Goal: Task Accomplishment & Management: Manage account settings

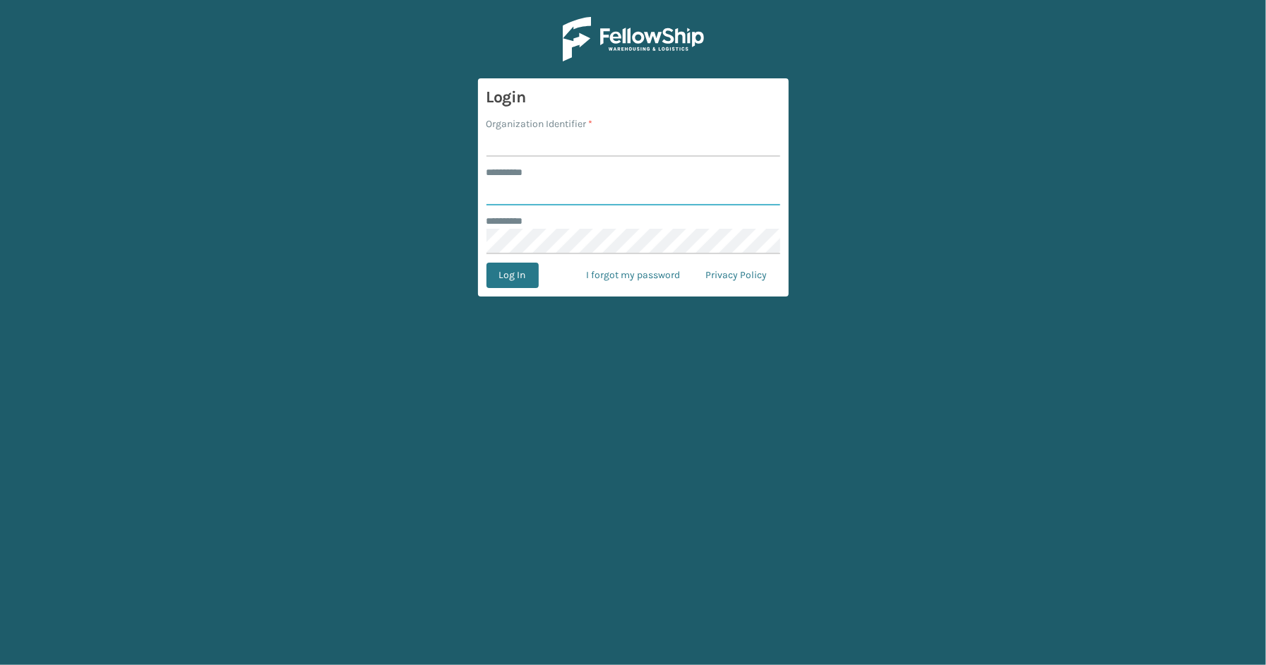
type input "*****"
type input "SleepGeekz"
click at [495, 276] on button "Log In" at bounding box center [513, 275] width 52 height 25
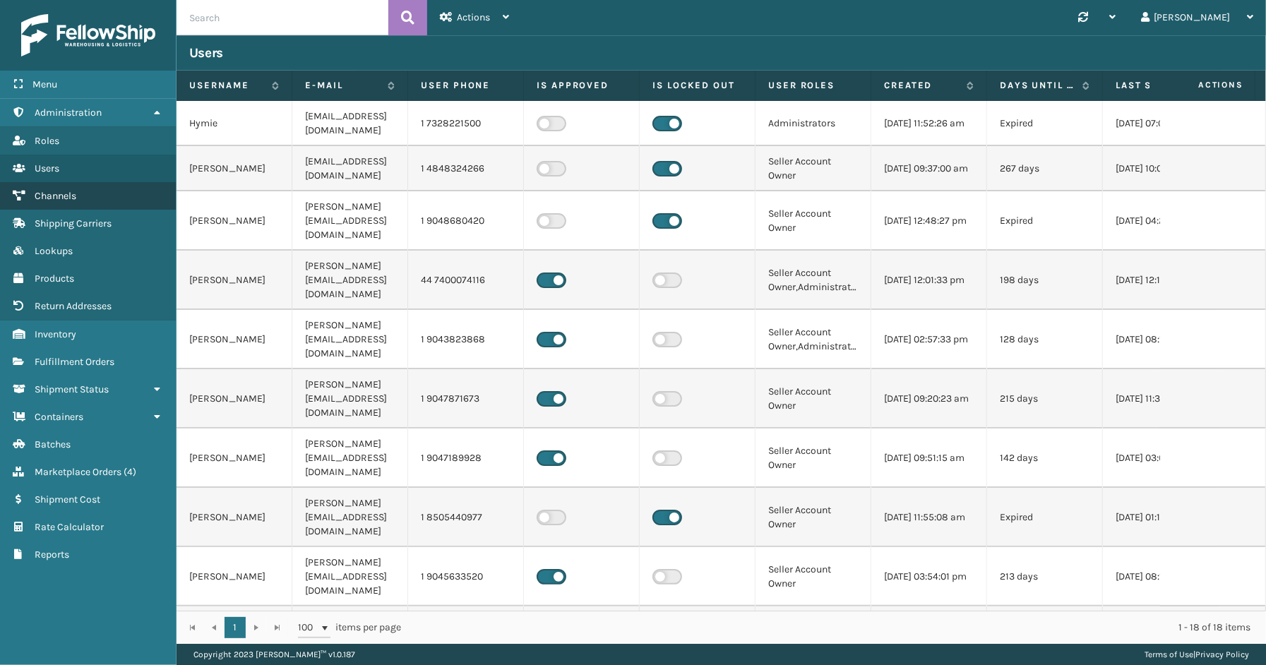
click at [52, 191] on span "Channels" at bounding box center [56, 196] width 42 height 12
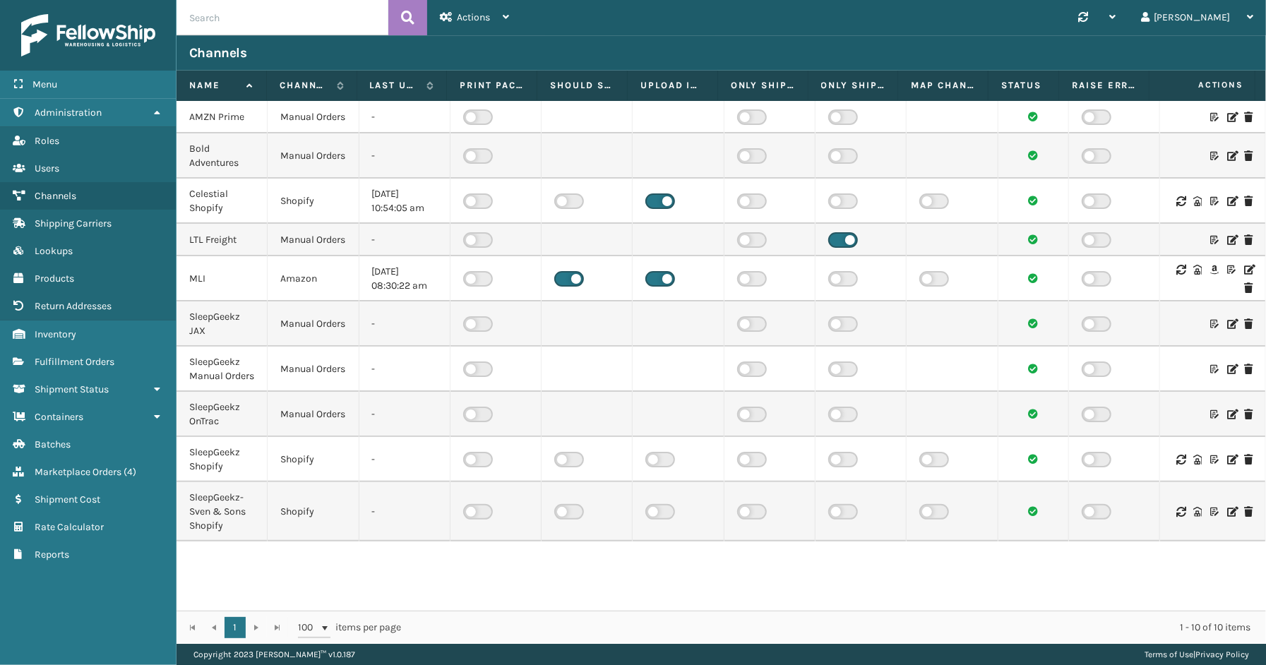
click at [1244, 275] on icon at bounding box center [1248, 270] width 8 height 10
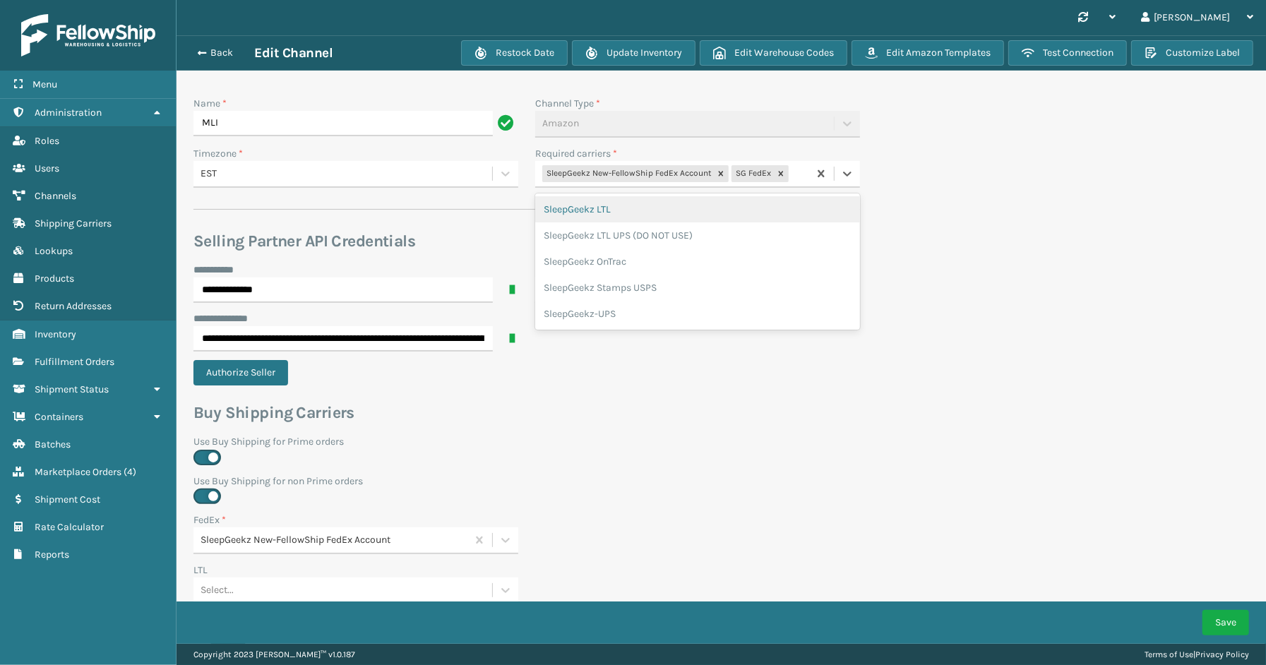
click at [800, 178] on div "SleepGeekz New-FellowShip FedEx Account SG FedEx" at bounding box center [671, 173] width 273 height 23
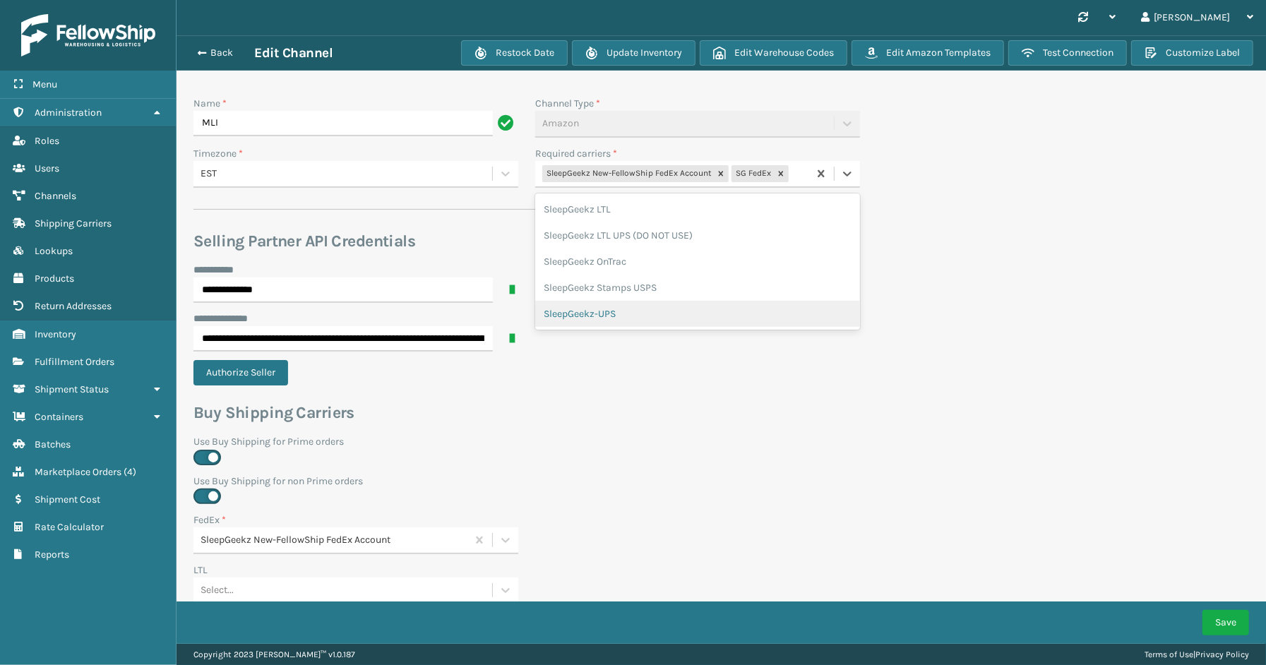
click at [585, 309] on div "SleepGeekz-UPS" at bounding box center [697, 314] width 325 height 26
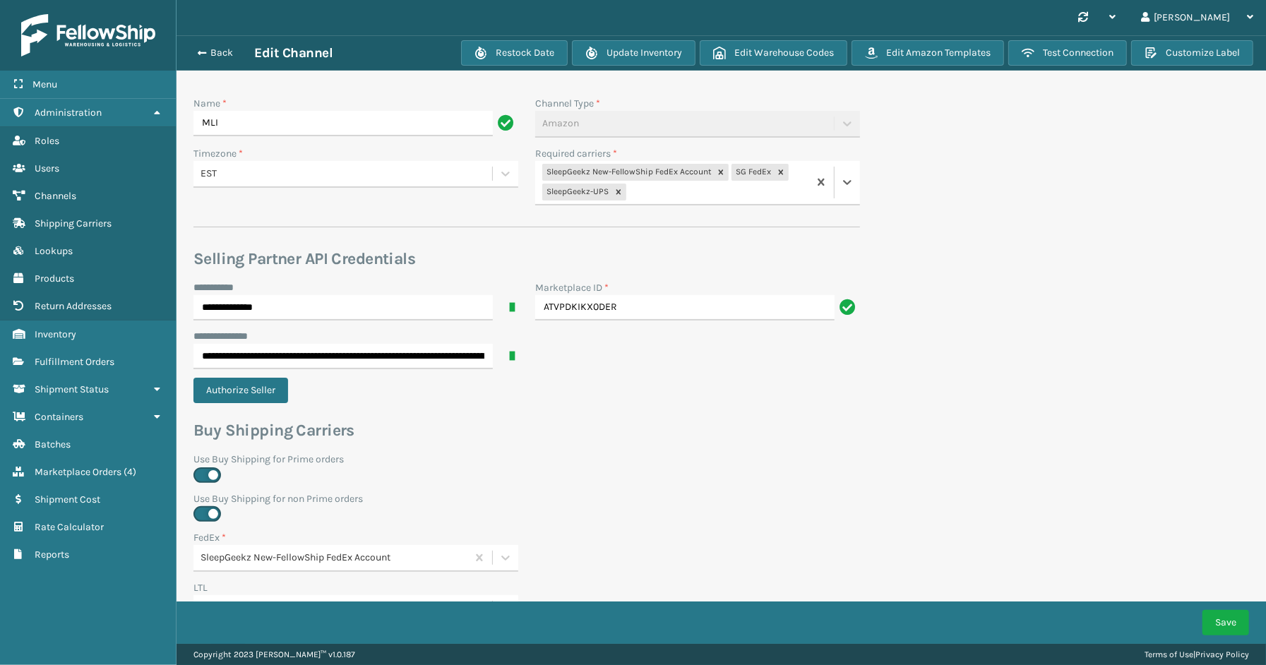
click at [660, 191] on div "SleepGeekz New-FellowShip FedEx Account SG FedEx SleepGeekz-UPS" at bounding box center [671, 182] width 273 height 43
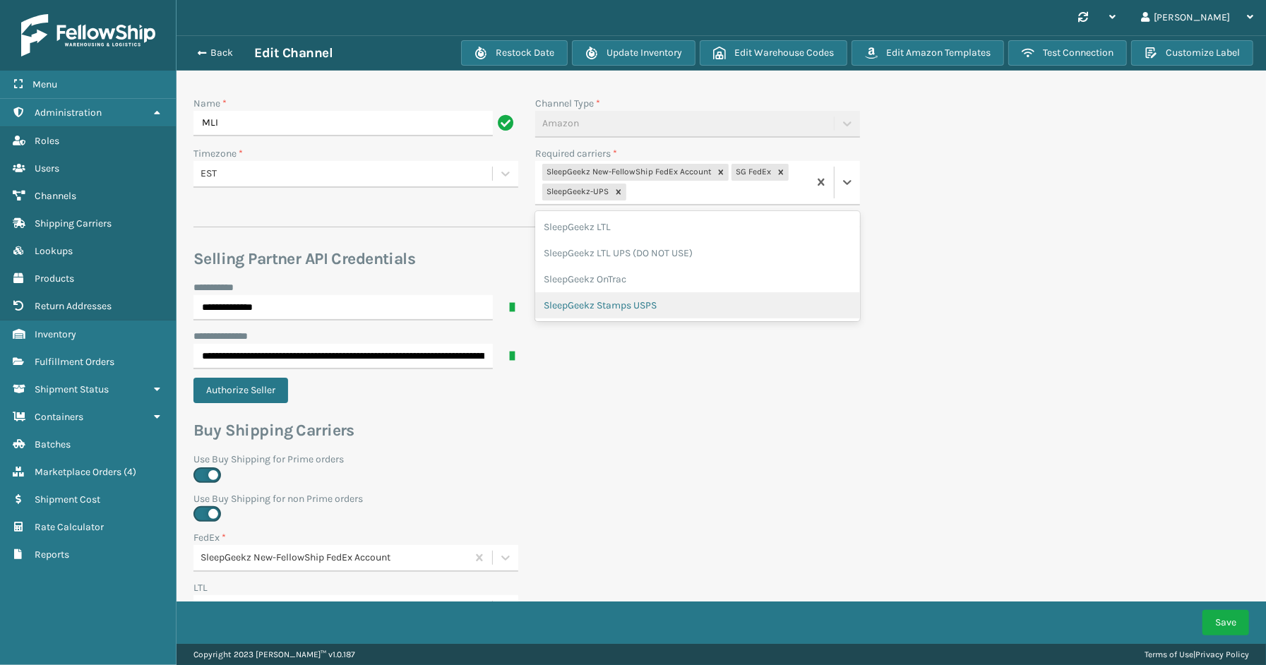
click at [611, 401] on div "**********" at bounding box center [527, 582] width 667 height 667
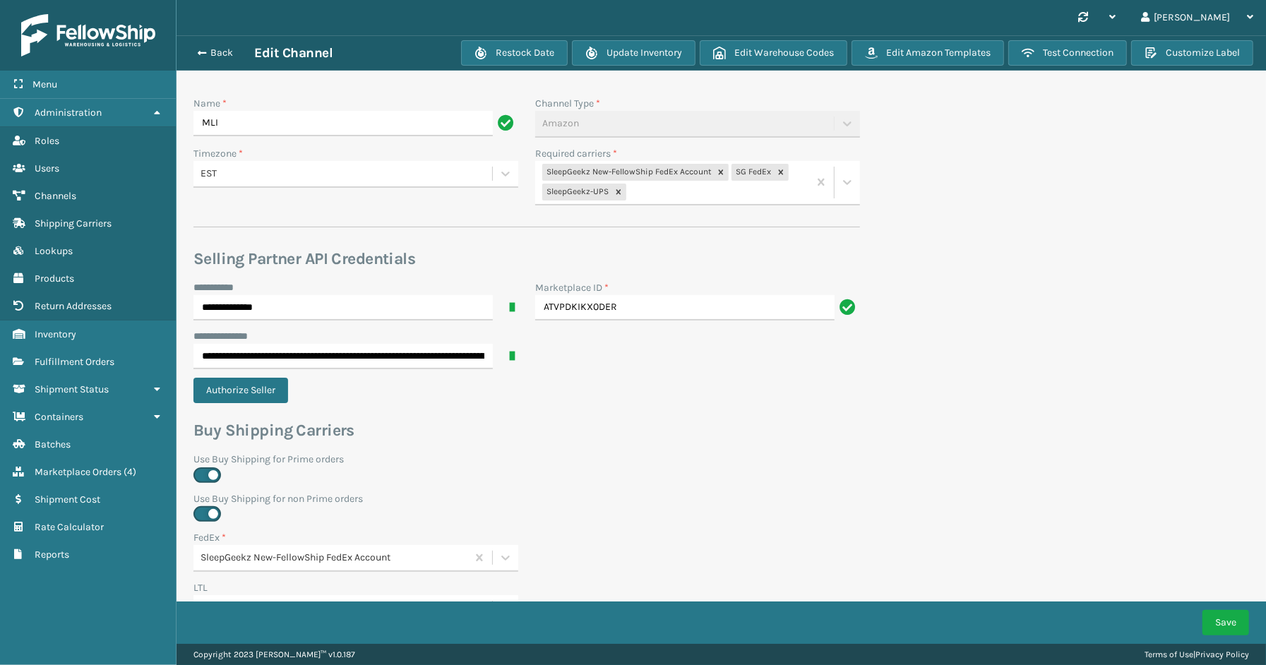
click at [647, 193] on div "SleepGeekz New-FellowShip FedEx Account SG FedEx SleepGeekz-UPS" at bounding box center [671, 182] width 273 height 43
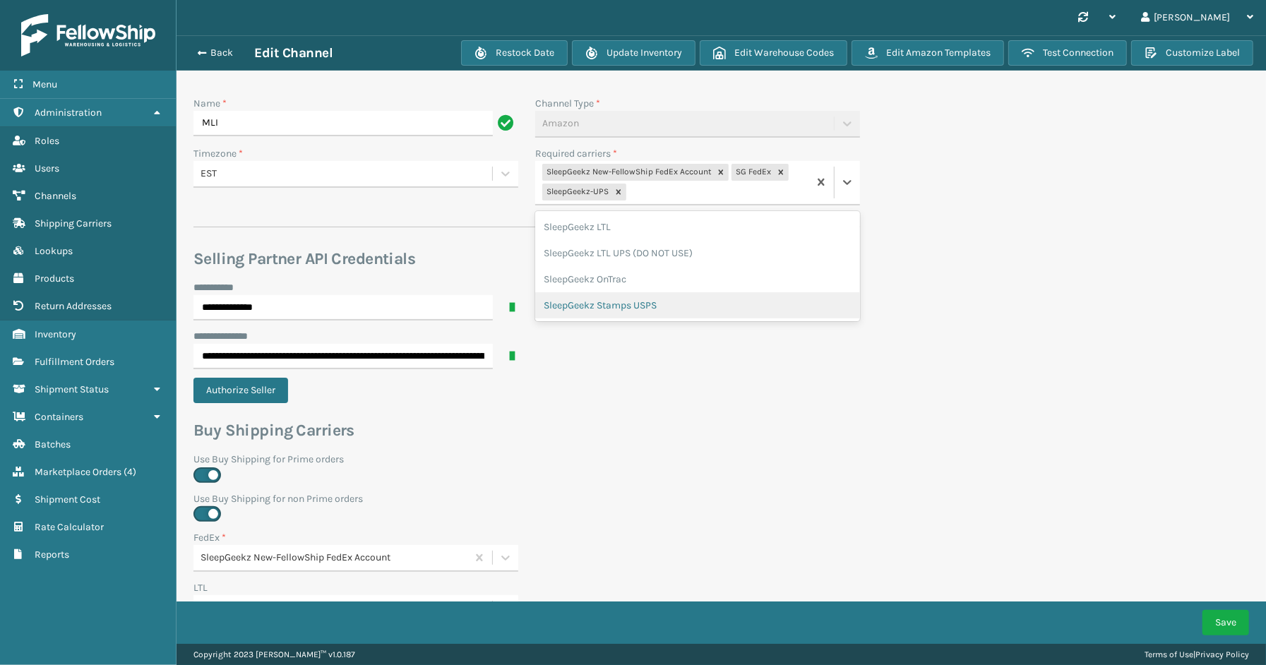
click at [638, 297] on div "SleepGeekz Stamps USPS" at bounding box center [697, 305] width 325 height 26
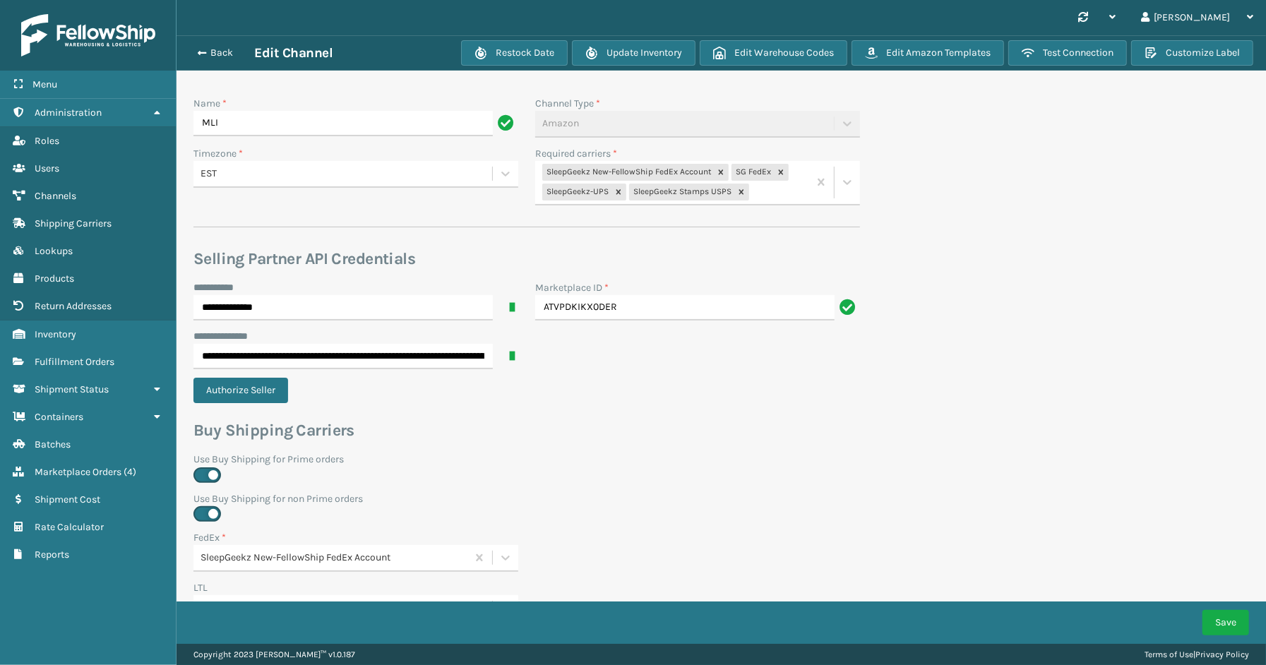
click at [629, 410] on div "**********" at bounding box center [527, 582] width 667 height 667
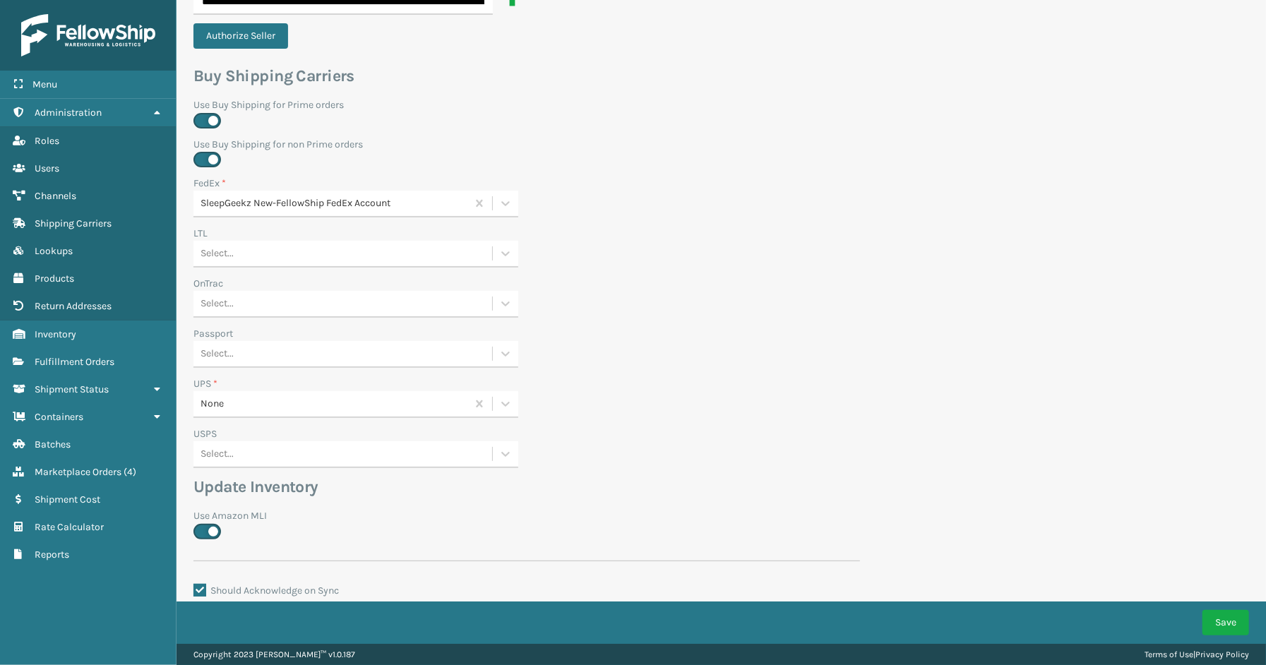
scroll to position [464, 0]
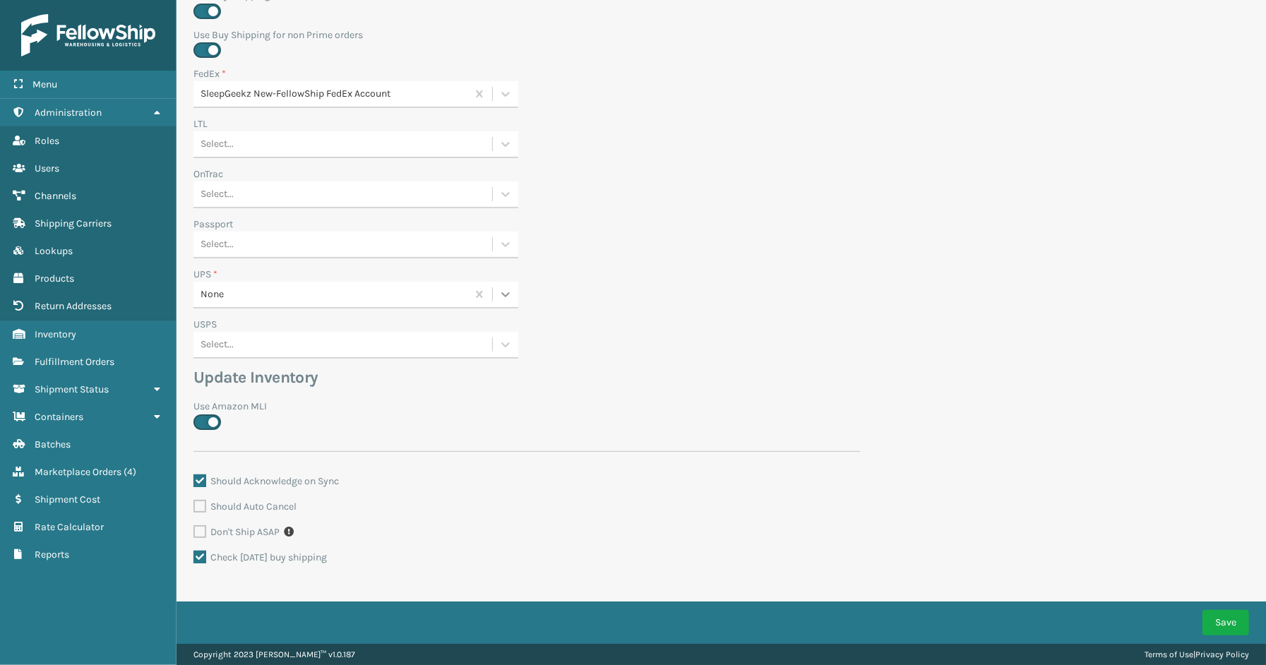
click at [506, 290] on icon at bounding box center [506, 294] width 14 height 14
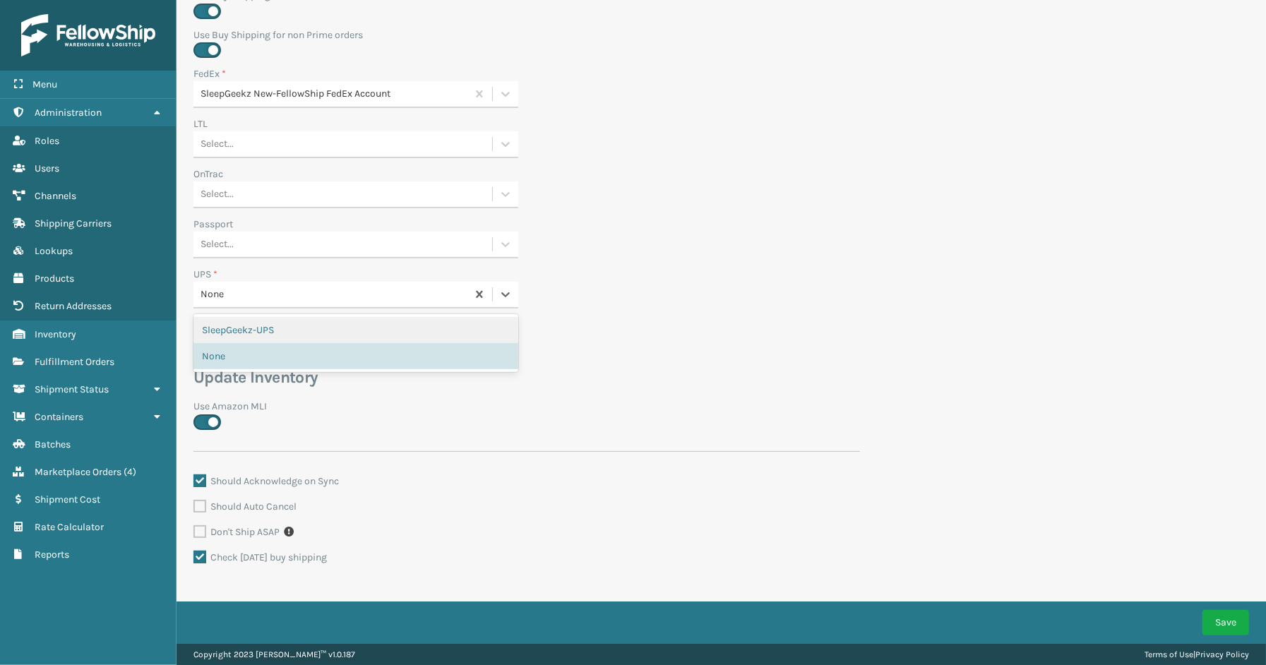
click at [343, 323] on div "SleepGeekz-UPS" at bounding box center [356, 330] width 325 height 26
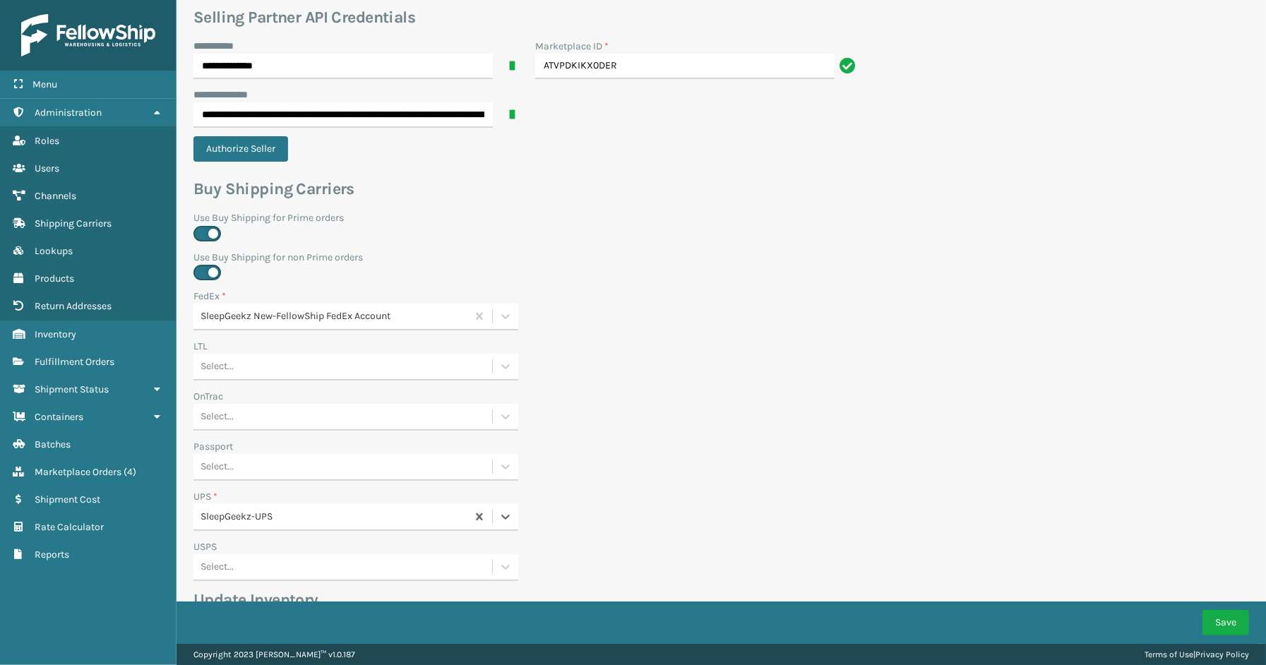
scroll to position [72, 0]
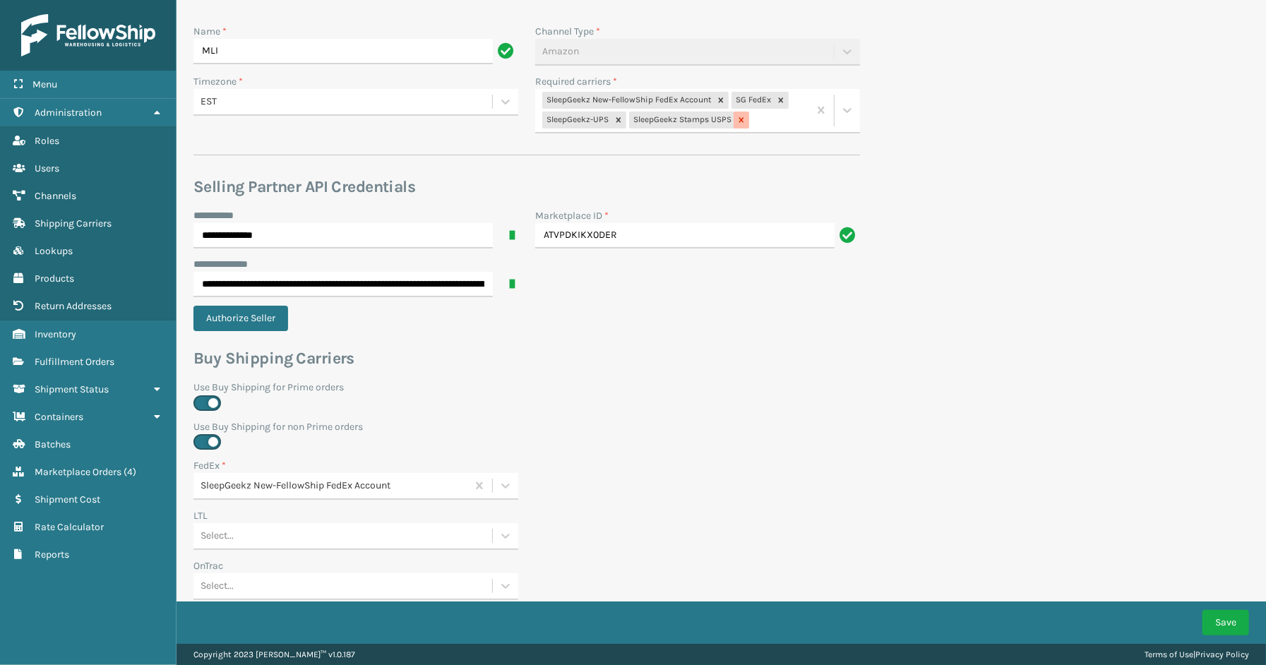
click at [740, 120] on icon at bounding box center [741, 120] width 5 height 5
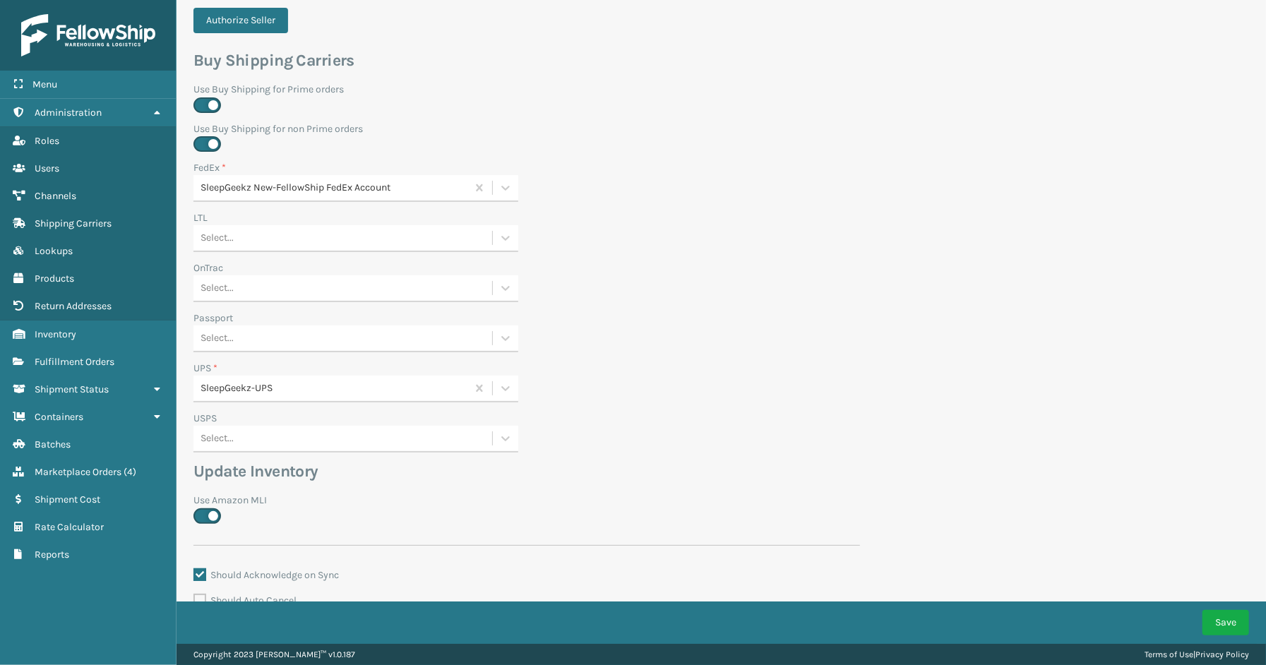
scroll to position [464, 0]
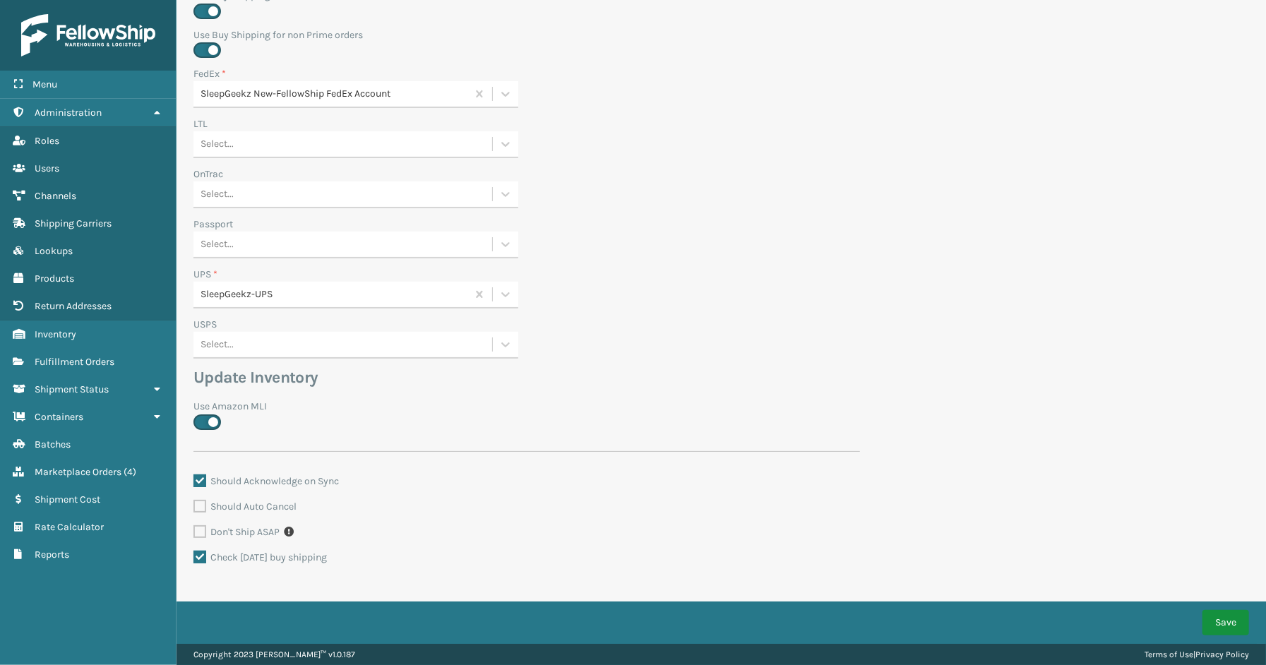
click at [1218, 612] on button "Save" at bounding box center [1226, 622] width 47 height 25
